Goal: Task Accomplishment & Management: Use online tool/utility

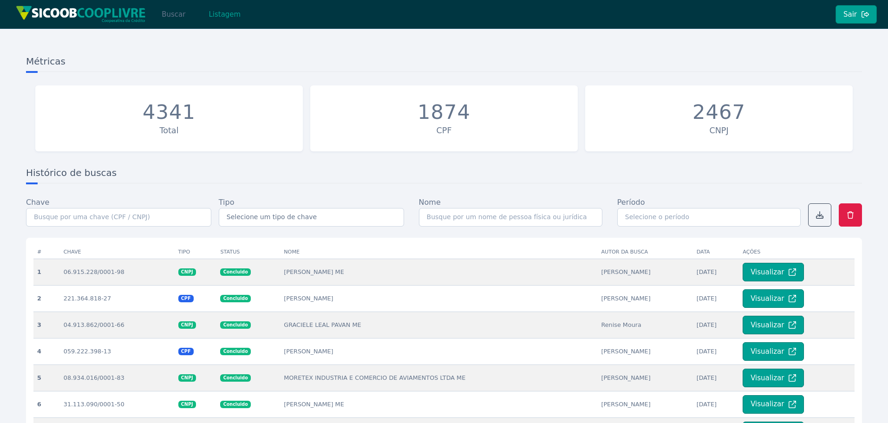
click at [168, 20] on button "Buscar" at bounding box center [173, 14] width 39 height 19
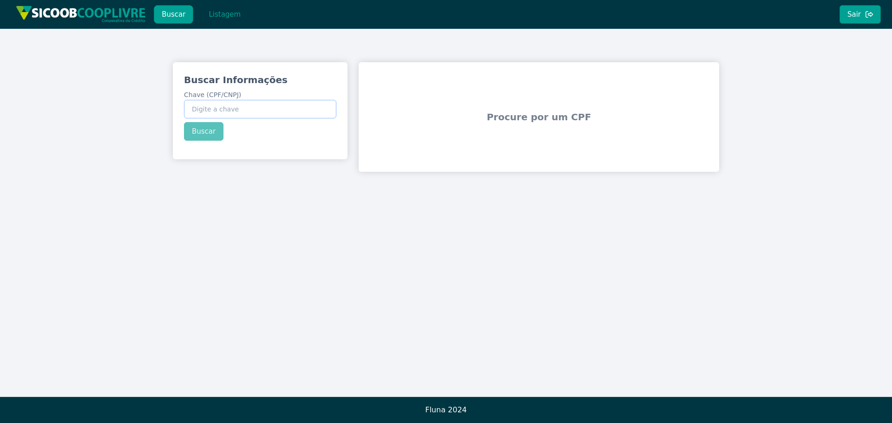
click at [236, 112] on input "Chave (CPF/CNPJ)" at bounding box center [260, 109] width 152 height 19
paste input "40.992.032/0001-35"
type input "40.992.032/0001-35"
click at [210, 136] on button "Buscar" at bounding box center [203, 131] width 39 height 19
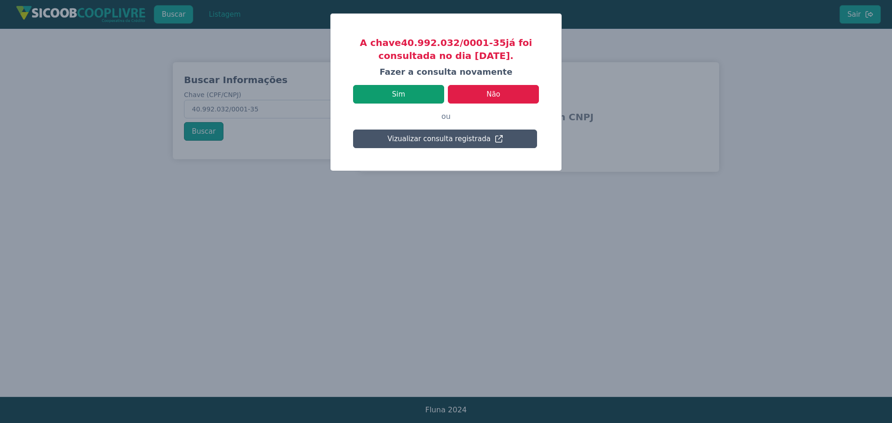
click at [419, 94] on button "Sim" at bounding box center [398, 94] width 91 height 19
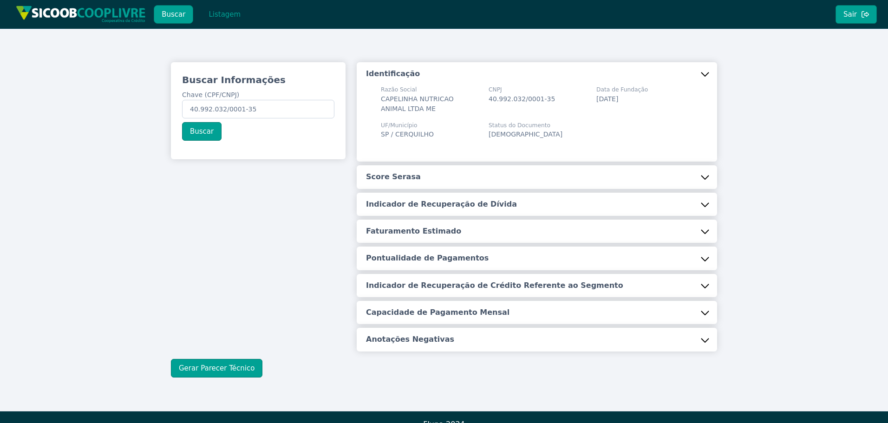
click at [417, 181] on button "Score Serasa" at bounding box center [537, 176] width 360 height 23
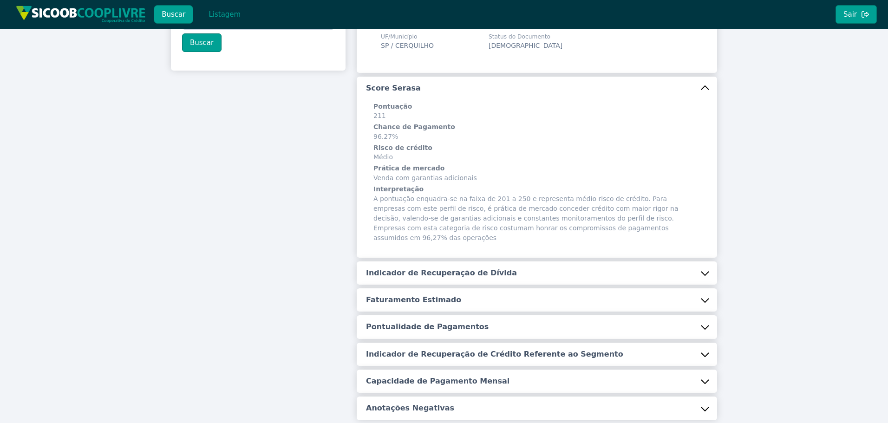
scroll to position [93, 0]
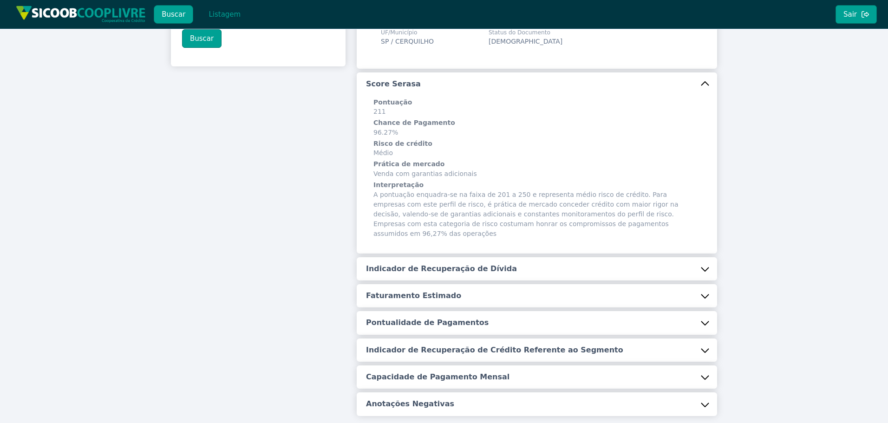
click at [419, 266] on button "Indicador de Recuperação de Dívida" at bounding box center [537, 268] width 360 height 23
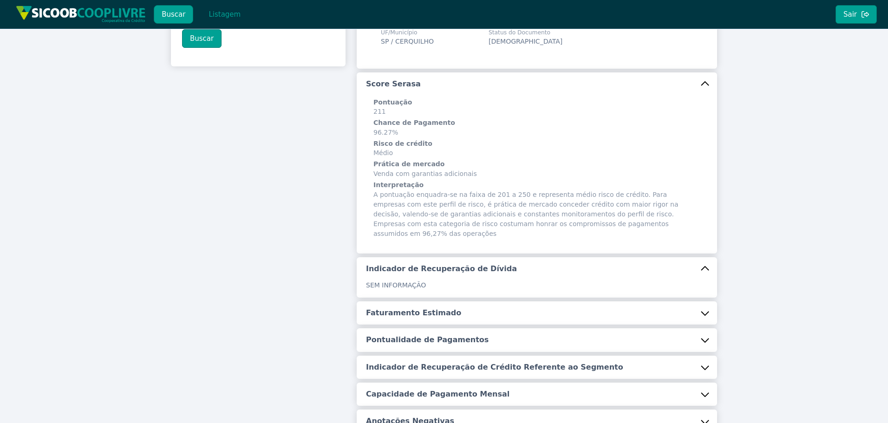
click at [419, 313] on button "Faturamento Estimado" at bounding box center [537, 312] width 360 height 23
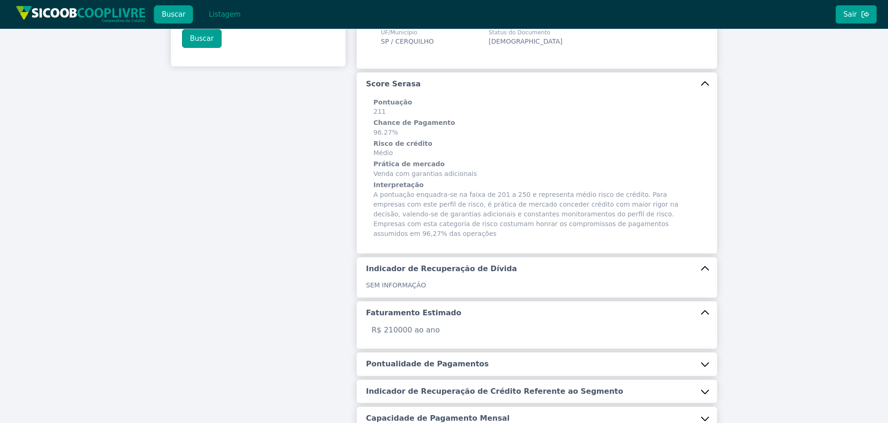
click at [424, 353] on button "Pontualidade de Pagamentos" at bounding box center [537, 364] width 360 height 23
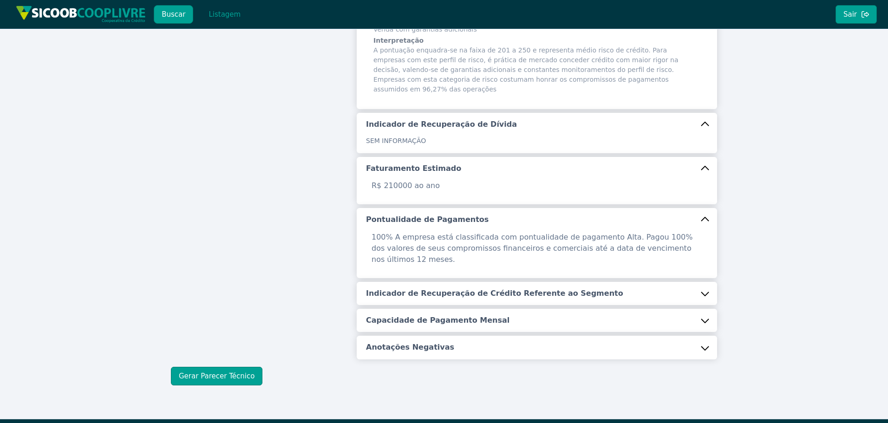
scroll to position [239, 0]
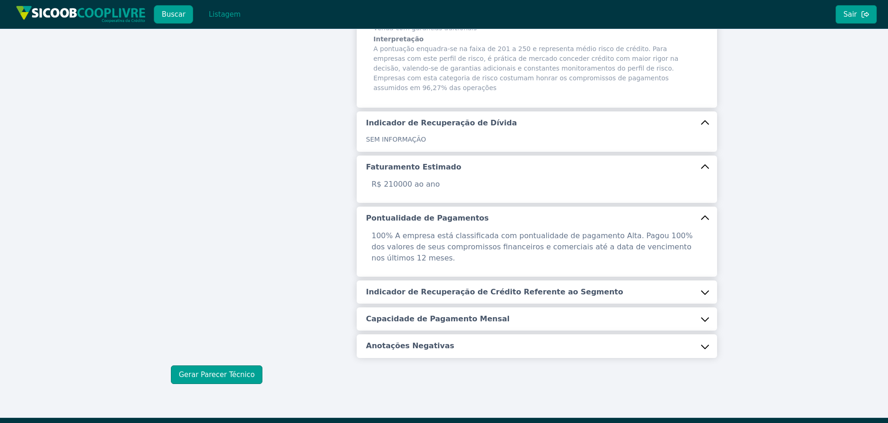
click at [415, 253] on div "100% A empresa está classificada com pontualidade de pagamento Alta. Pagou 100%…" at bounding box center [537, 253] width 360 height 46
click at [406, 281] on button "Indicador de Recuperação de Crédito Referente ao Segmento" at bounding box center [537, 292] width 360 height 23
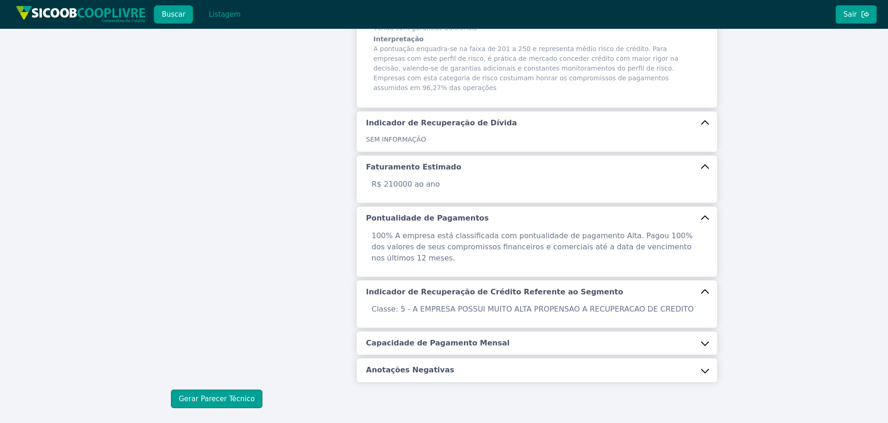
click at [404, 332] on button "Capacidade de Pagamento Mensal" at bounding box center [537, 343] width 360 height 23
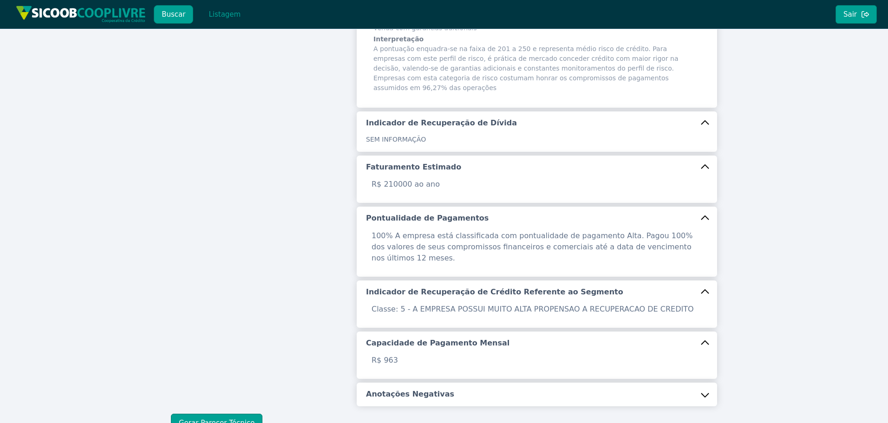
click at [418, 383] on button "Anotações Negativas" at bounding box center [537, 394] width 360 height 23
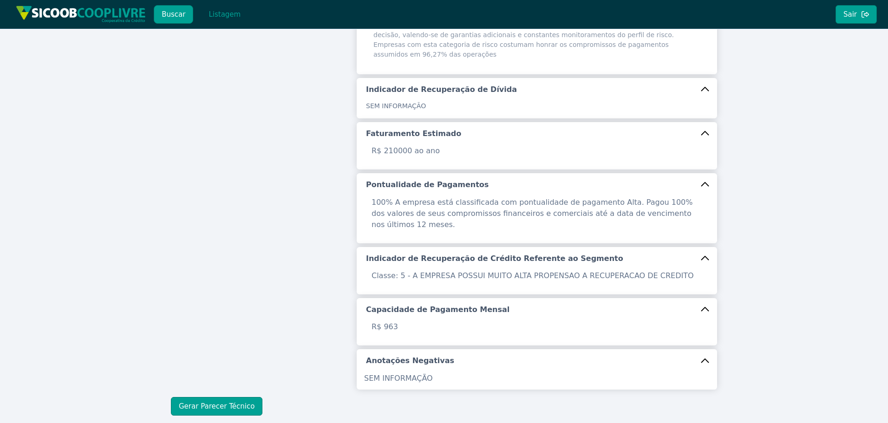
scroll to position [304, 0]
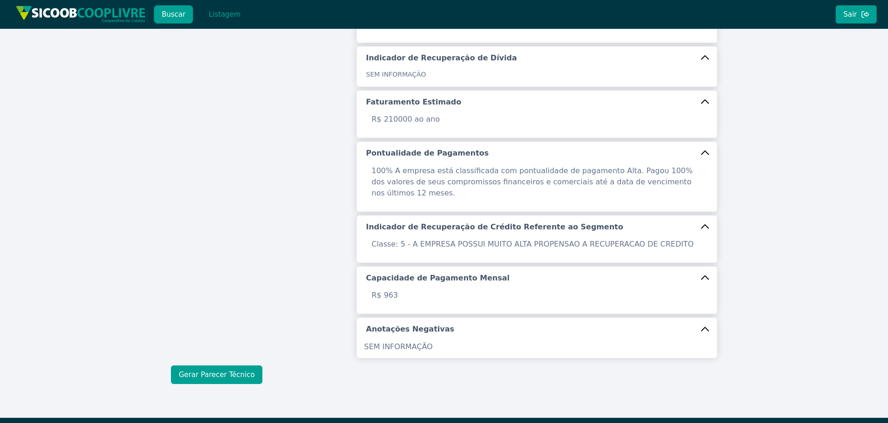
click at [239, 366] on button "Gerar Parecer Técnico" at bounding box center [217, 375] width 92 height 19
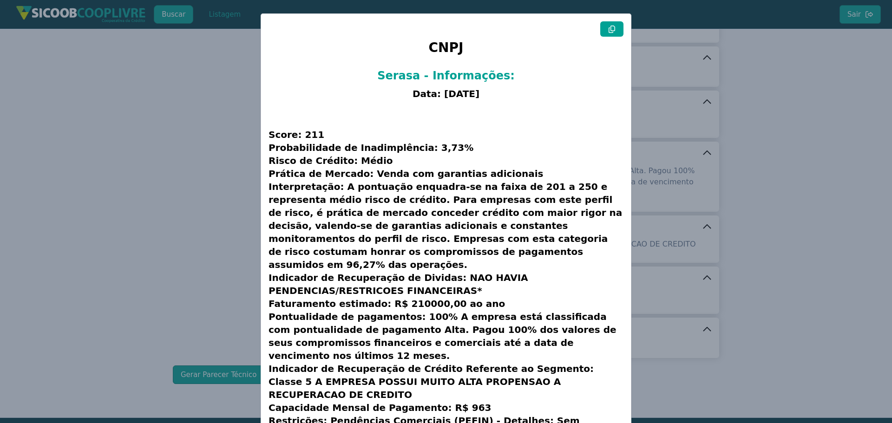
click at [615, 27] on button at bounding box center [611, 28] width 23 height 15
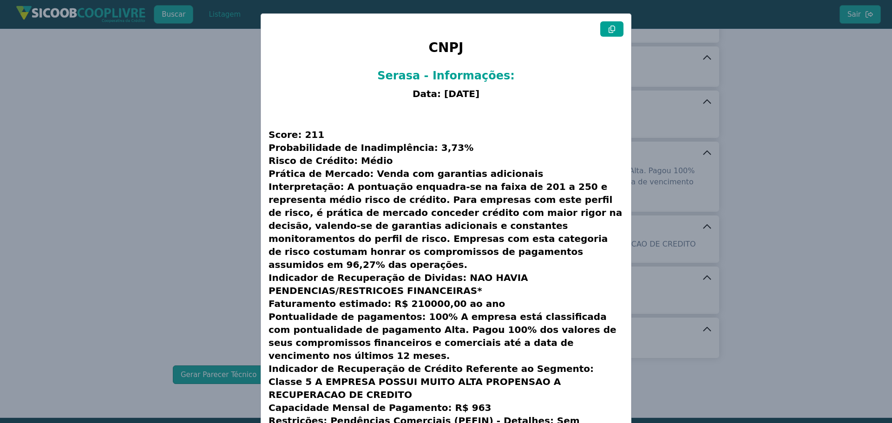
click at [615, 27] on button at bounding box center [611, 28] width 23 height 15
click at [159, 168] on modal-container "CNPJ Serasa - Informações: Data: [DATE] Score: 211 Probabilidade de Inadimplênc…" at bounding box center [446, 211] width 892 height 423
